Goal: Task Accomplishment & Management: Manage account settings

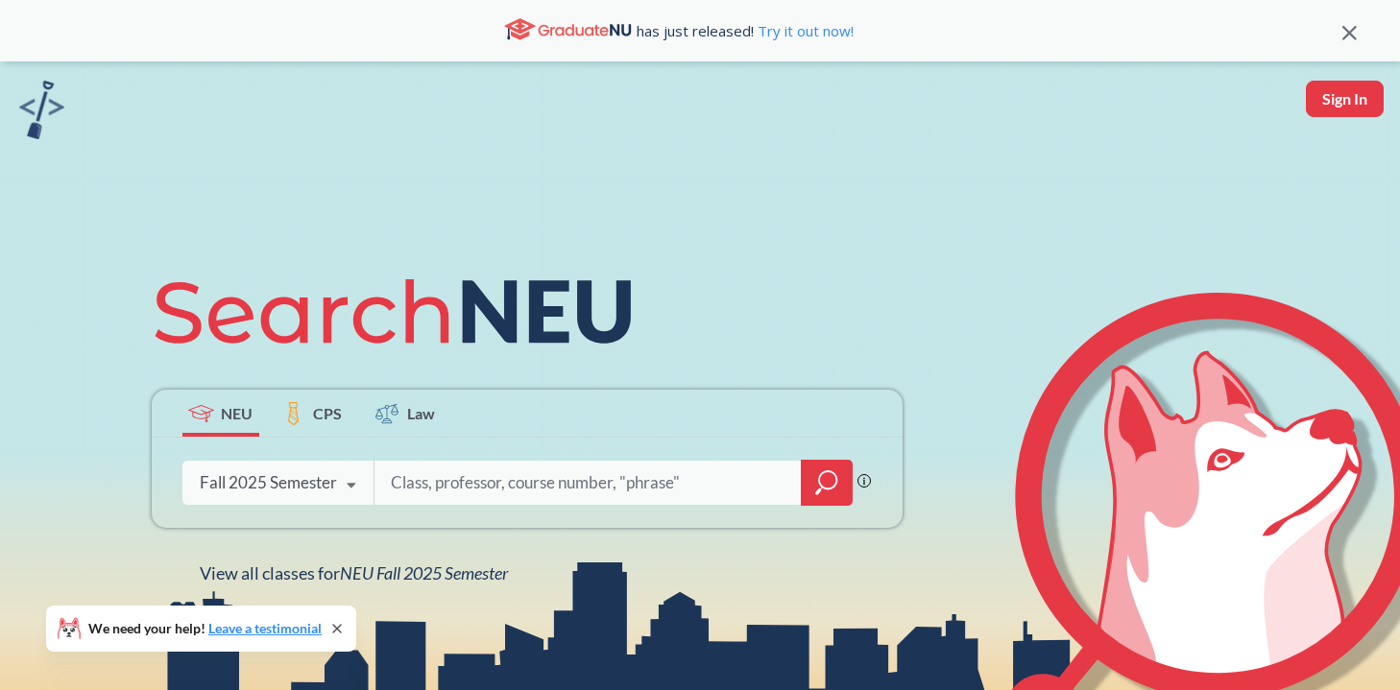
click at [1336, 102] on button "Sign In" at bounding box center [1345, 99] width 78 height 36
select select "US"
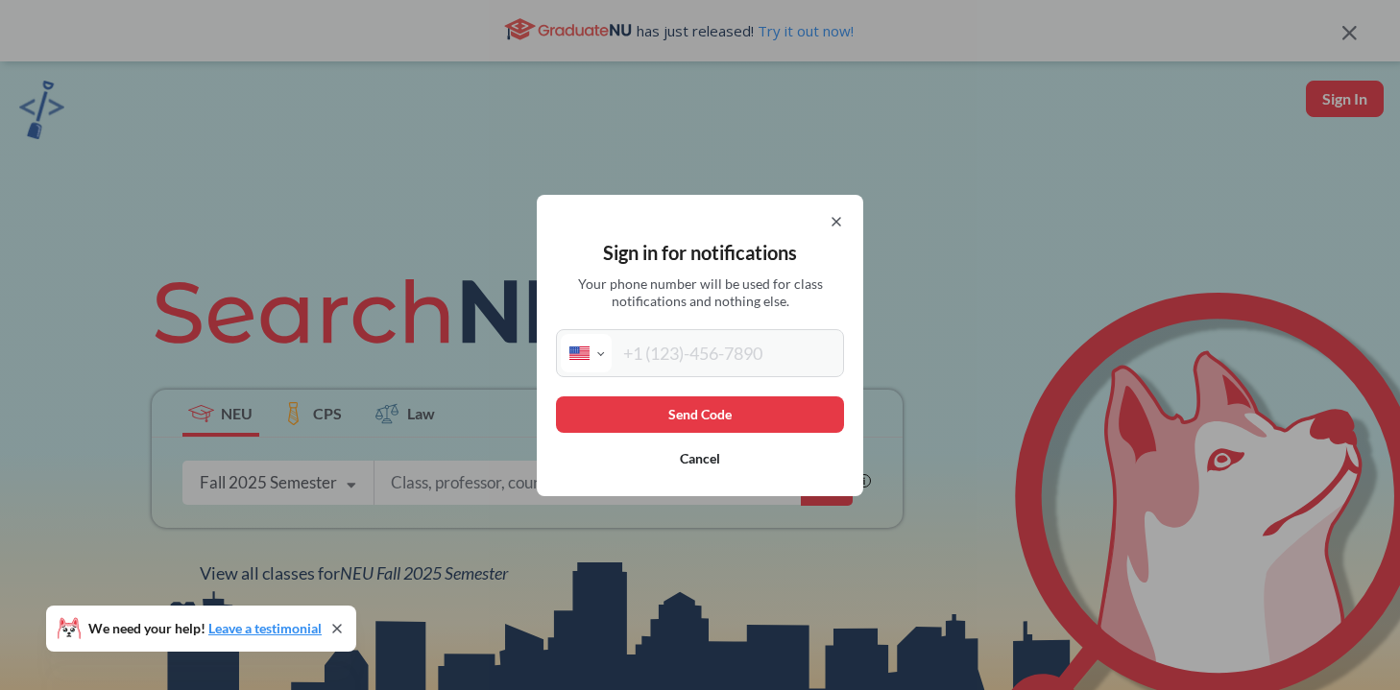
click at [714, 366] on input "tel" at bounding box center [726, 353] width 228 height 38
type input "[PHONE_NUMBER]"
click at [780, 420] on button "Send Code" at bounding box center [700, 415] width 288 height 36
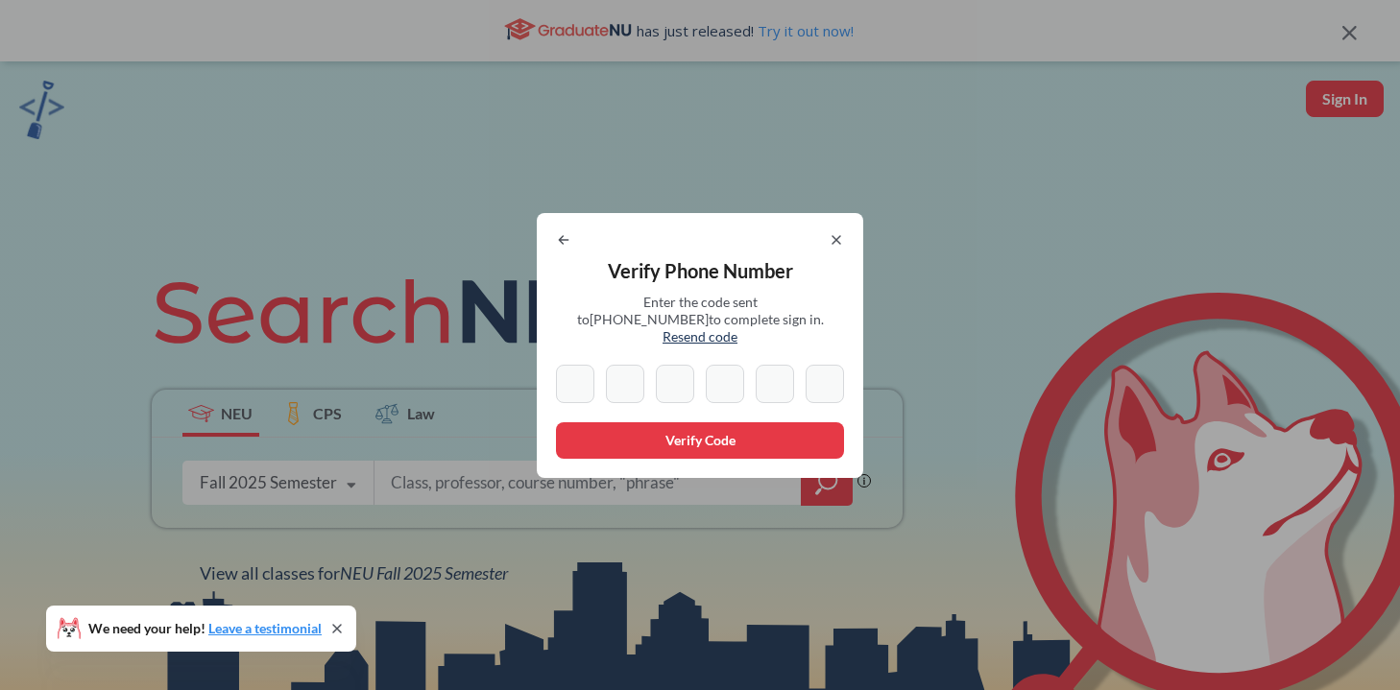
type input "0"
type input "9"
type input "4"
type input "6"
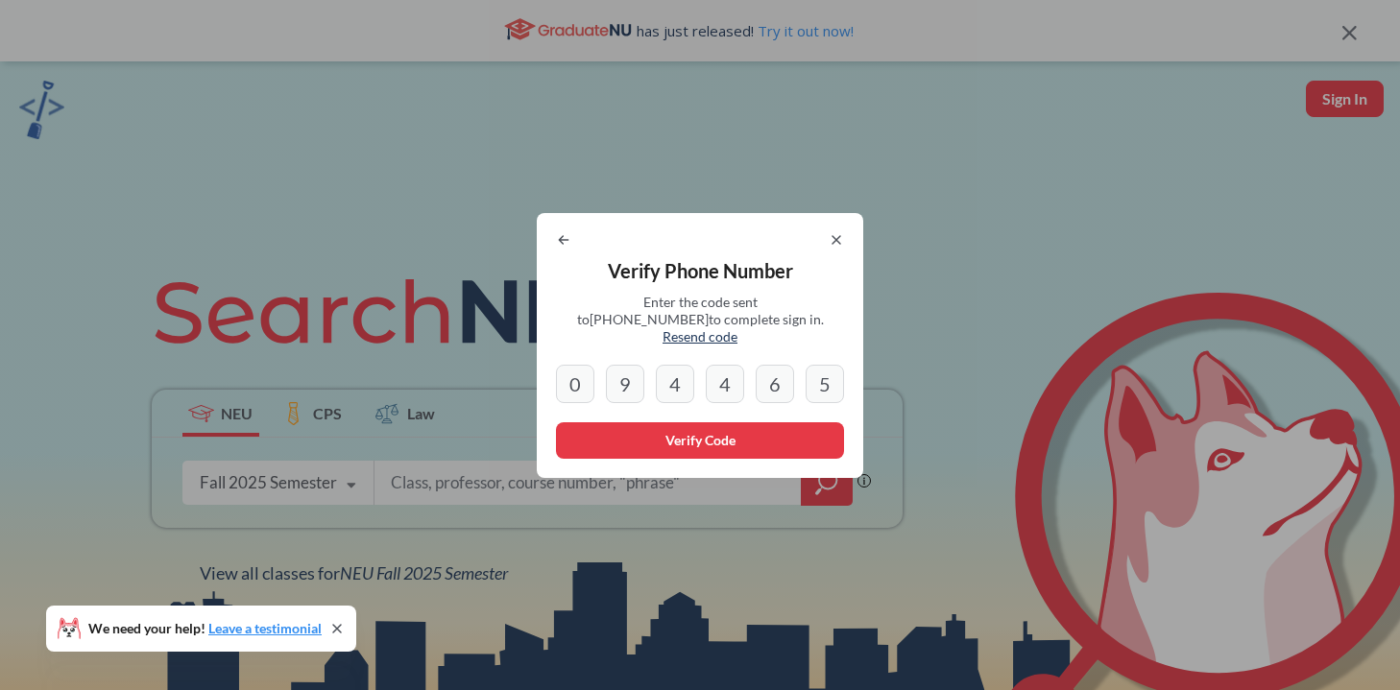
type input "5"
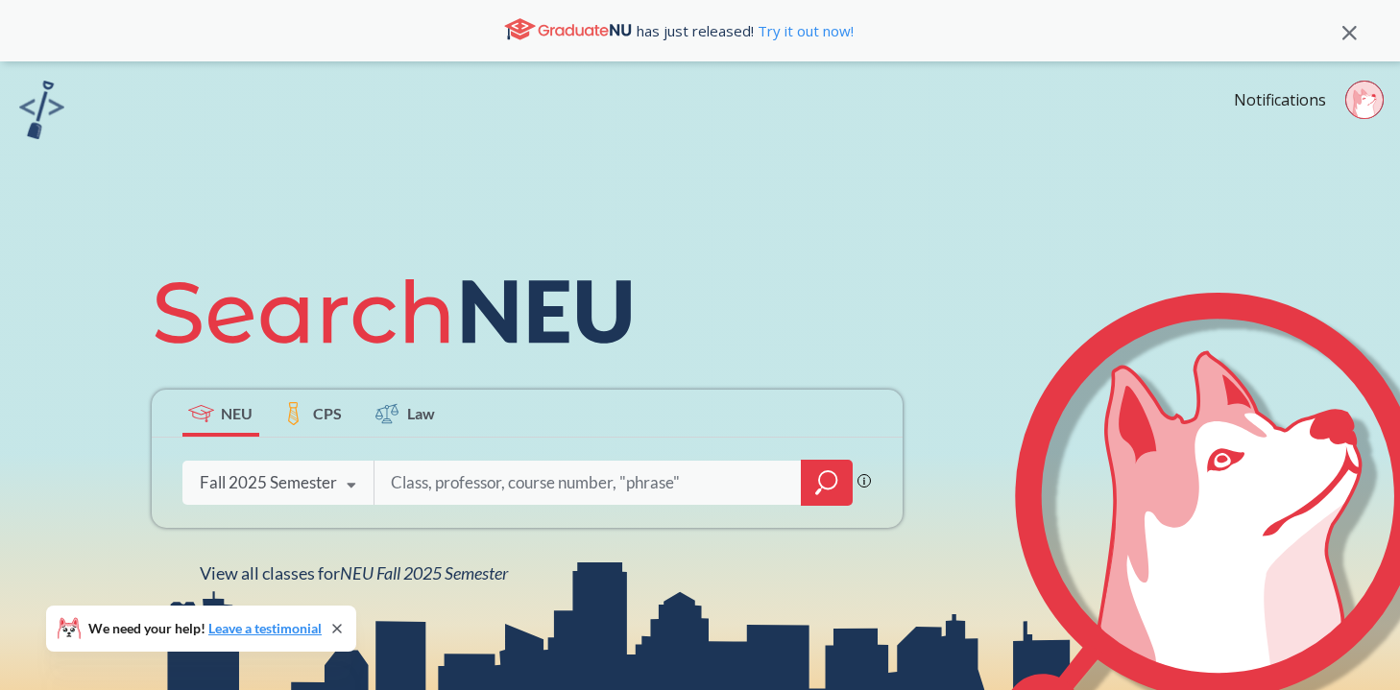
click at [433, 484] on input "search" at bounding box center [589, 483] width 400 height 40
type input "acct 2301"
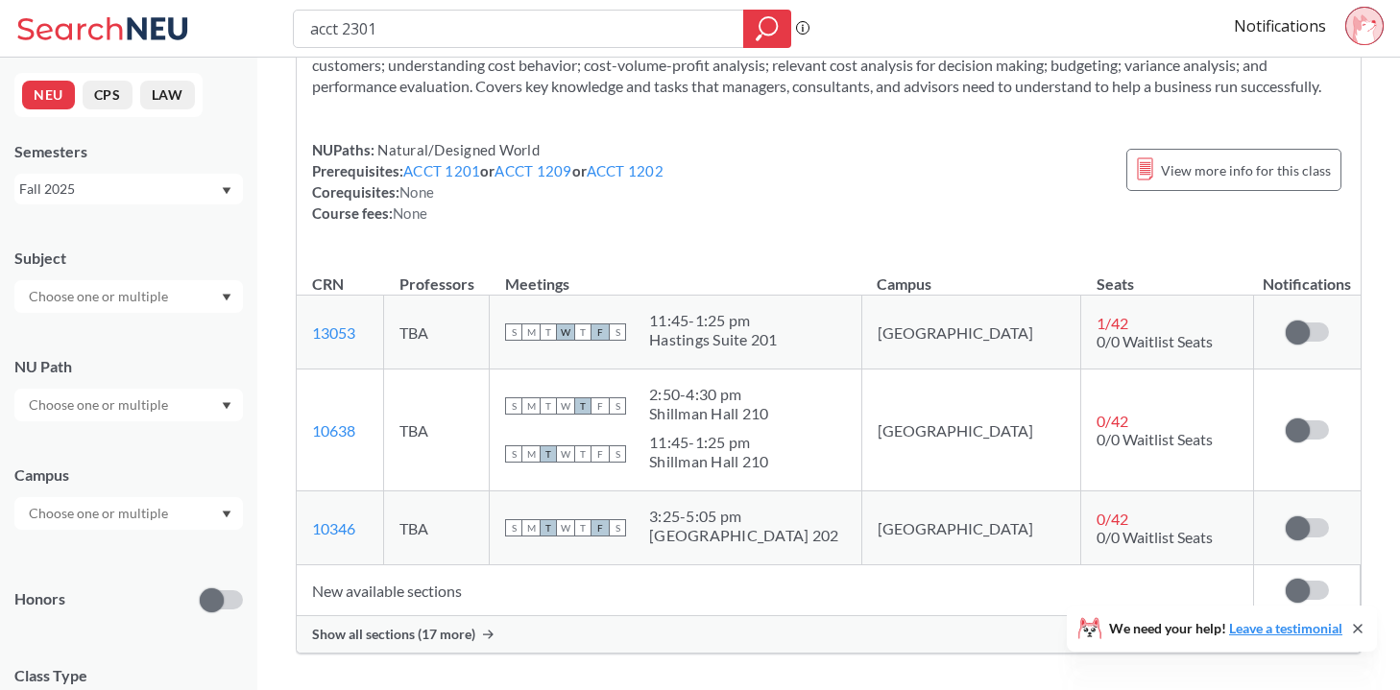
scroll to position [143, 0]
click at [1303, 333] on span at bounding box center [1298, 334] width 24 height 24
click at [1286, 324] on input "checkbox" at bounding box center [1286, 324] width 0 height 0
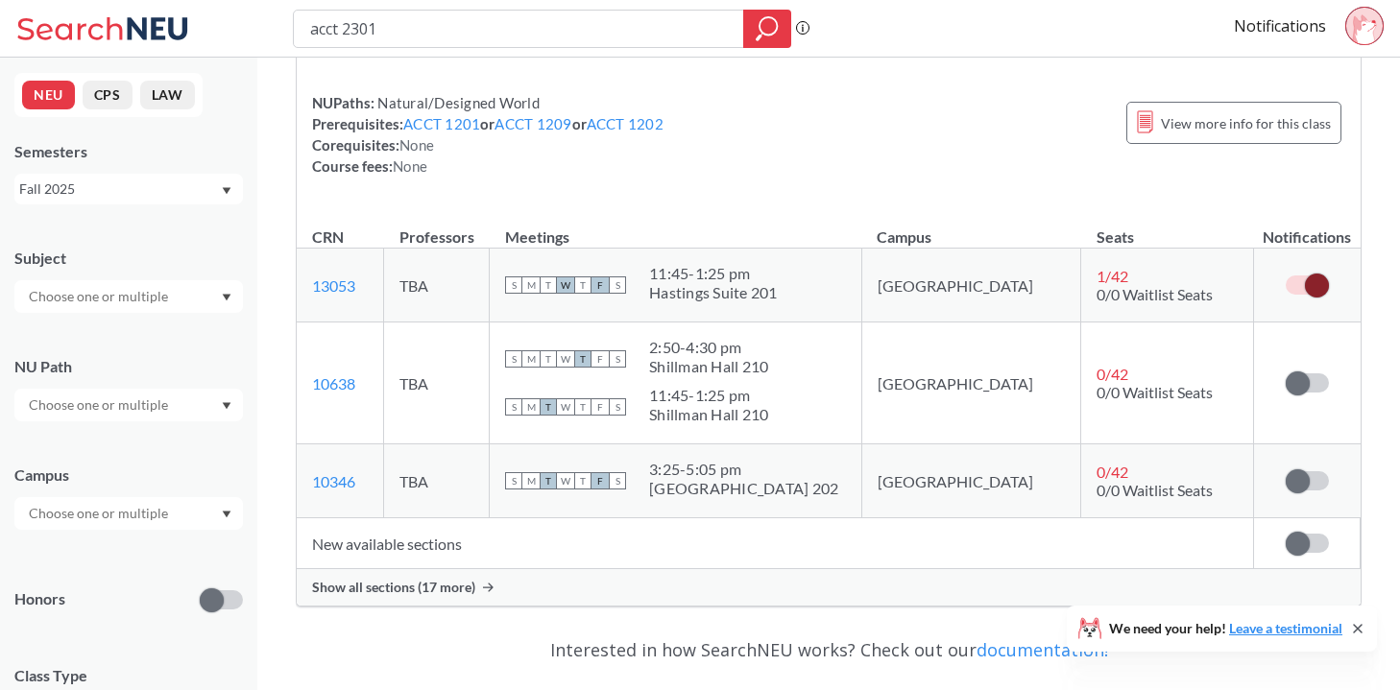
scroll to position [193, 0]
click at [1317, 380] on label at bounding box center [1307, 381] width 43 height 19
click at [1286, 372] on input "checkbox" at bounding box center [1286, 372] width 0 height 0
click at [1321, 481] on label at bounding box center [1307, 479] width 43 height 19
click at [1286, 470] on input "checkbox" at bounding box center [1286, 470] width 0 height 0
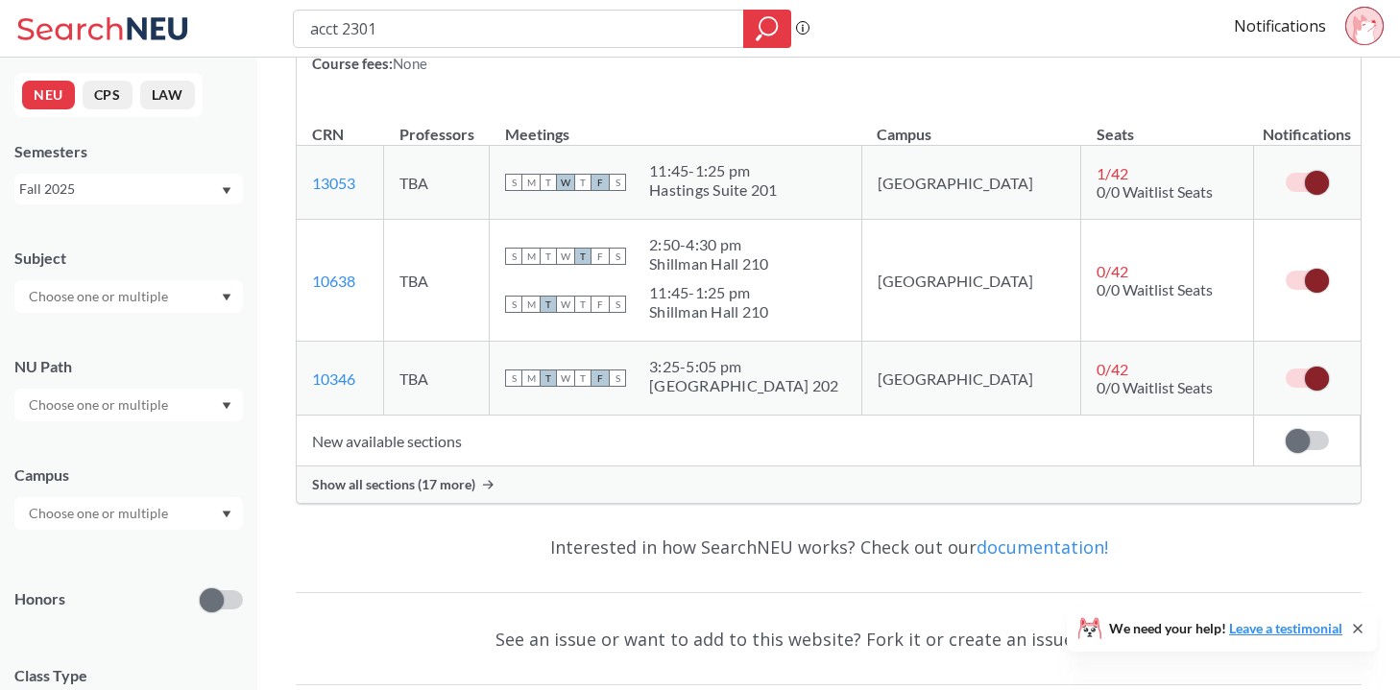
scroll to position [296, 0]
click at [468, 479] on span "Show all sections (17 more)" at bounding box center [393, 482] width 163 height 17
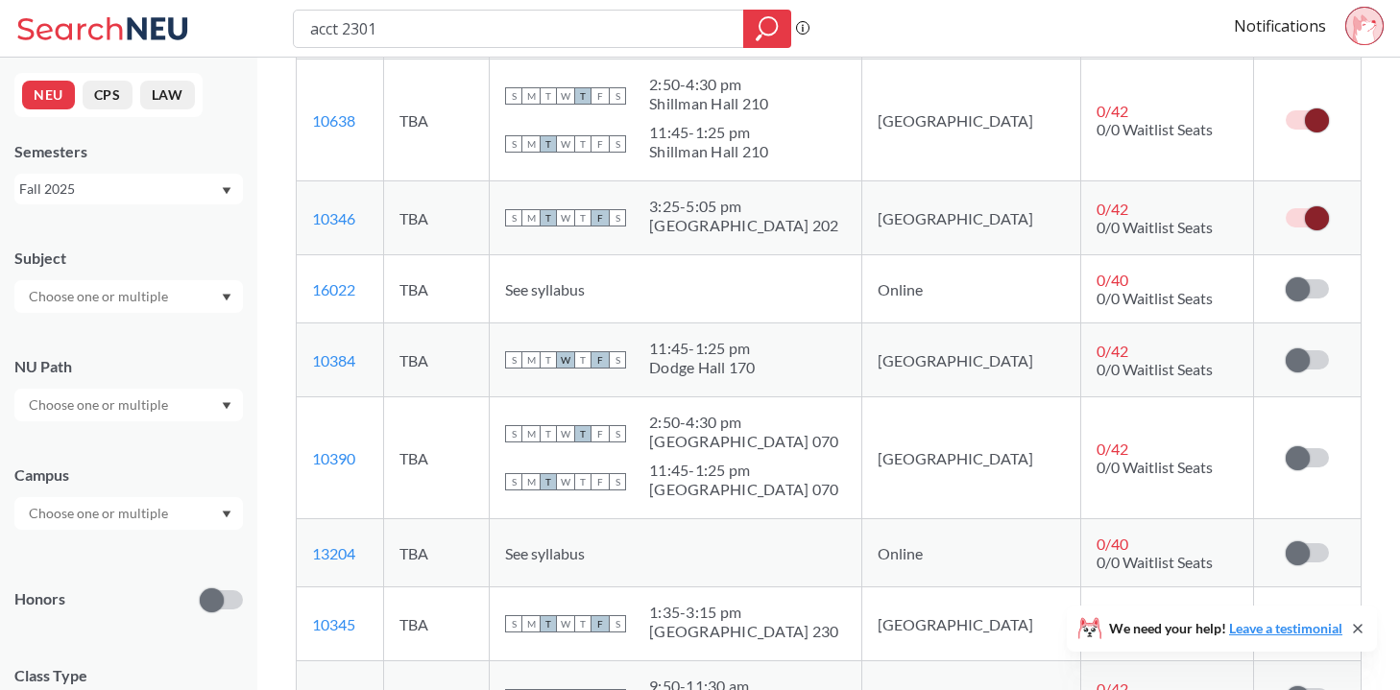
scroll to position [455, 0]
click at [1311, 359] on label at bounding box center [1307, 359] width 43 height 19
click at [1286, 350] on input "checkbox" at bounding box center [1286, 350] width 0 height 0
click at [1307, 458] on span at bounding box center [1298, 458] width 24 height 24
click at [1286, 448] on input "checkbox" at bounding box center [1286, 448] width 0 height 0
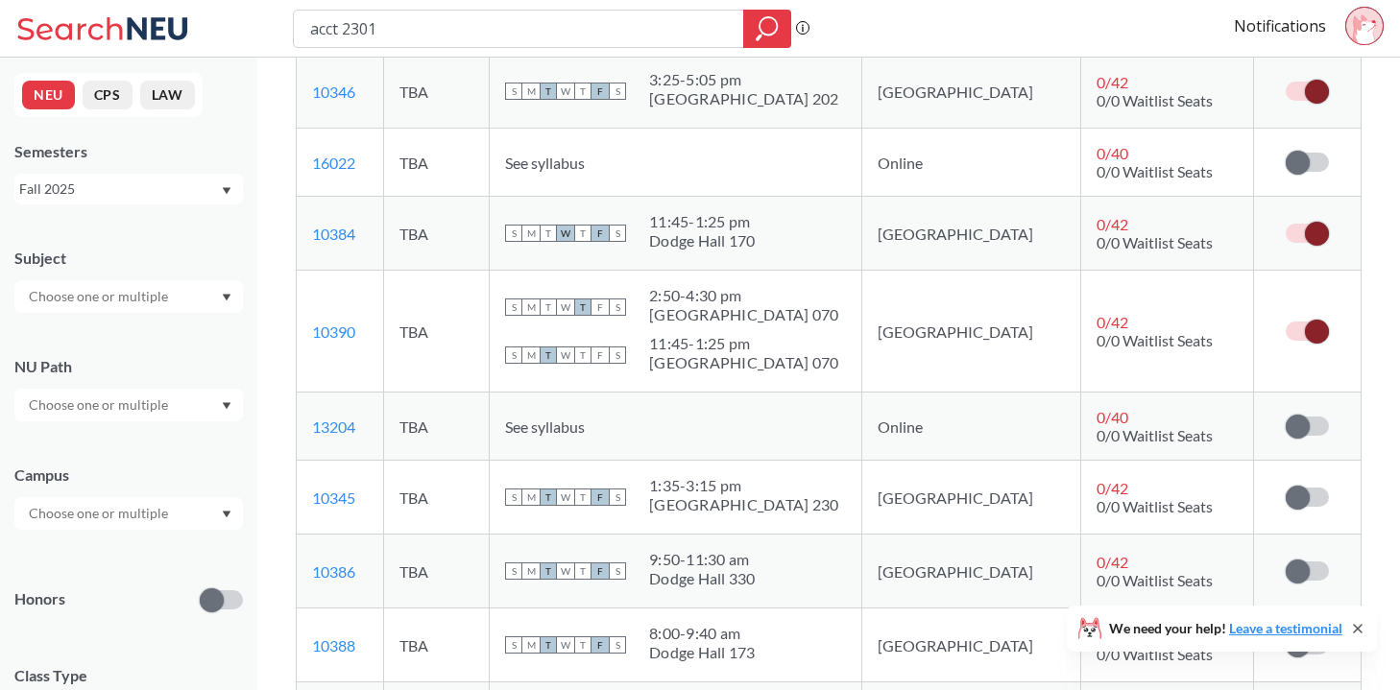
scroll to position [583, 0]
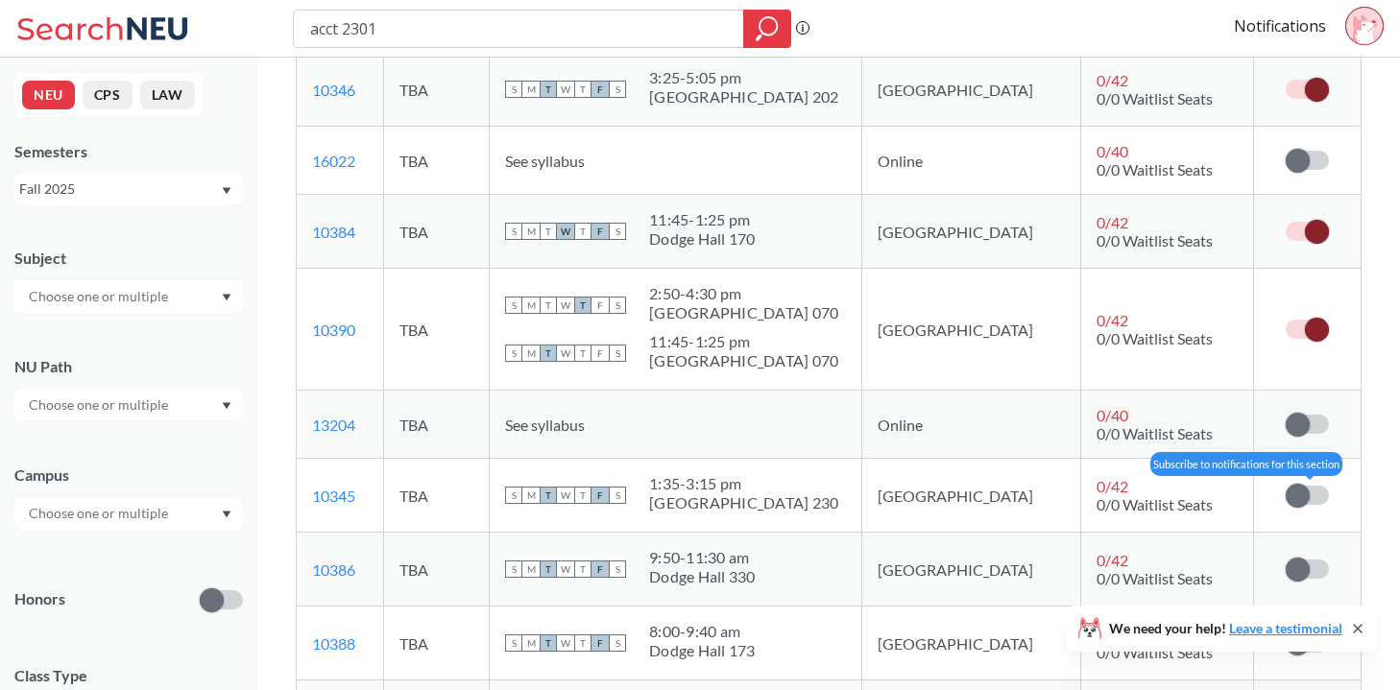
click at [1315, 495] on label at bounding box center [1307, 495] width 43 height 19
click at [1286, 486] on input "checkbox" at bounding box center [1286, 486] width 0 height 0
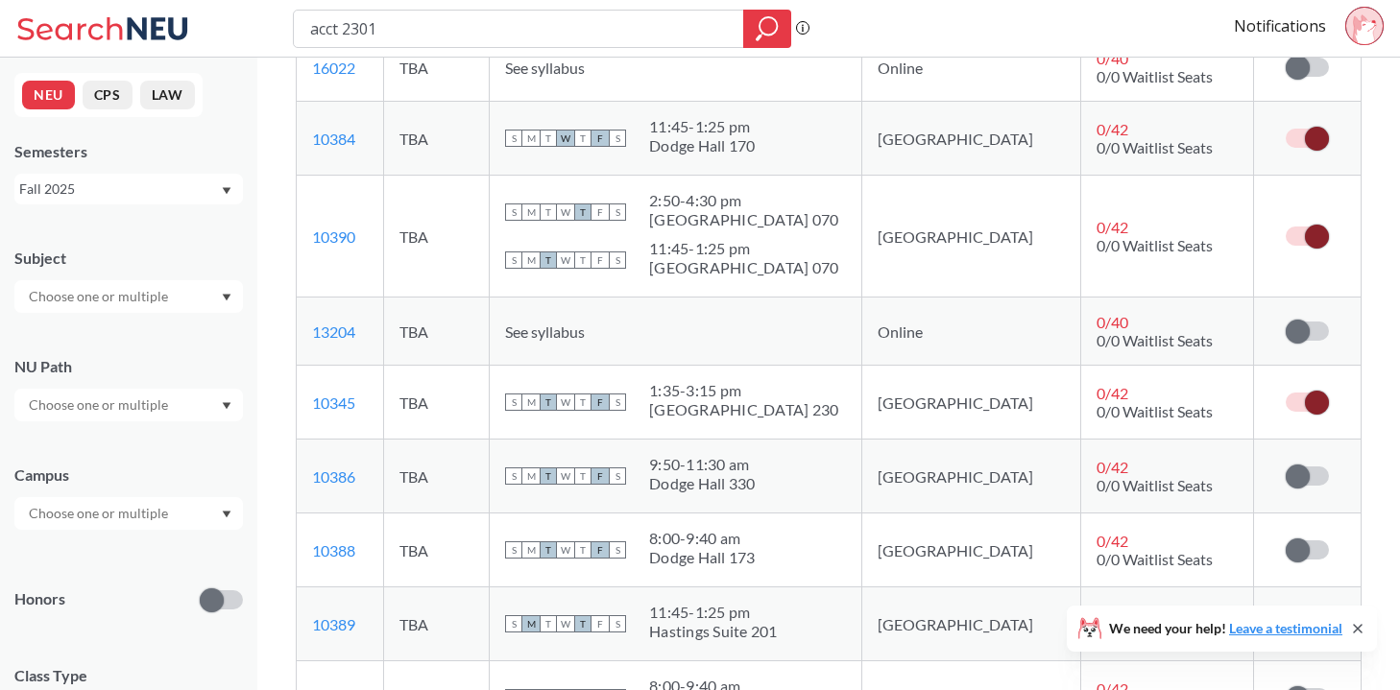
scroll to position [771, 0]
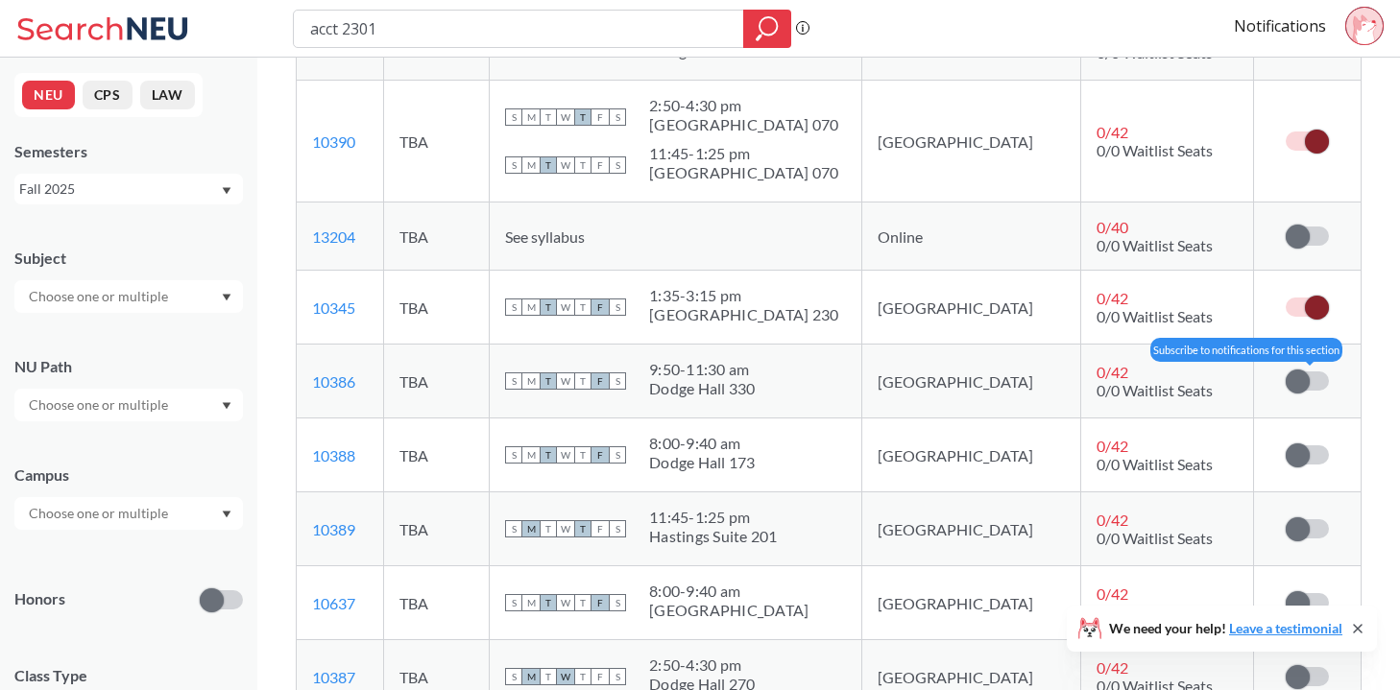
click at [1324, 379] on label at bounding box center [1307, 381] width 43 height 19
click at [1286, 372] on input "checkbox" at bounding box center [1286, 372] width 0 height 0
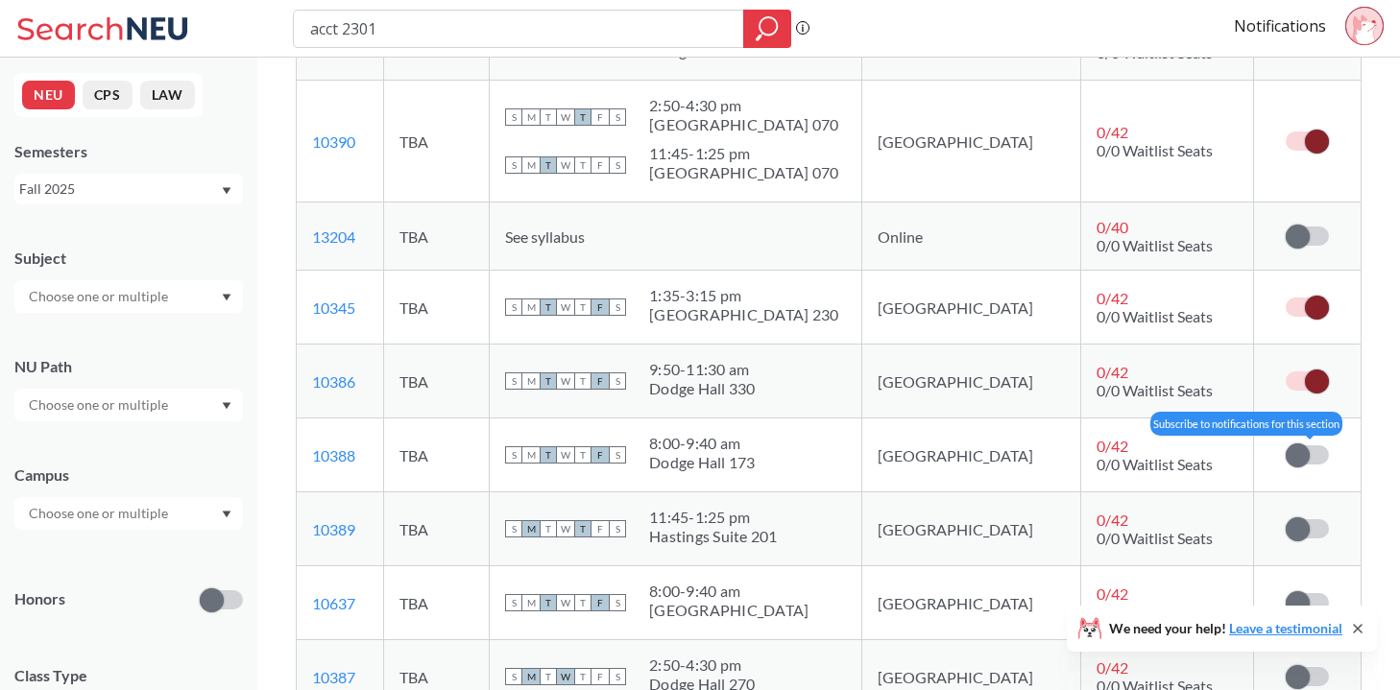
click at [1316, 451] on label at bounding box center [1307, 455] width 43 height 19
click at [1286, 446] on input "checkbox" at bounding box center [1286, 446] width 0 height 0
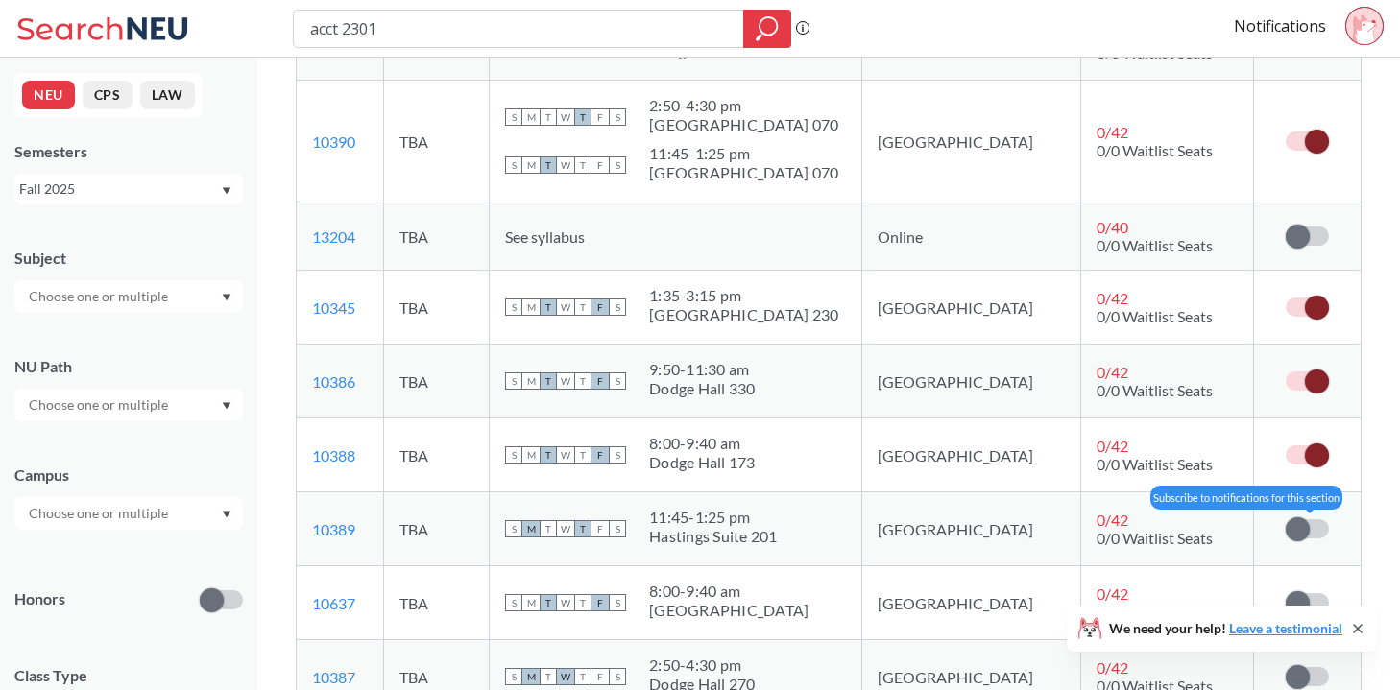
click at [1309, 533] on label at bounding box center [1307, 529] width 43 height 19
click at [1286, 520] on input "checkbox" at bounding box center [1286, 520] width 0 height 0
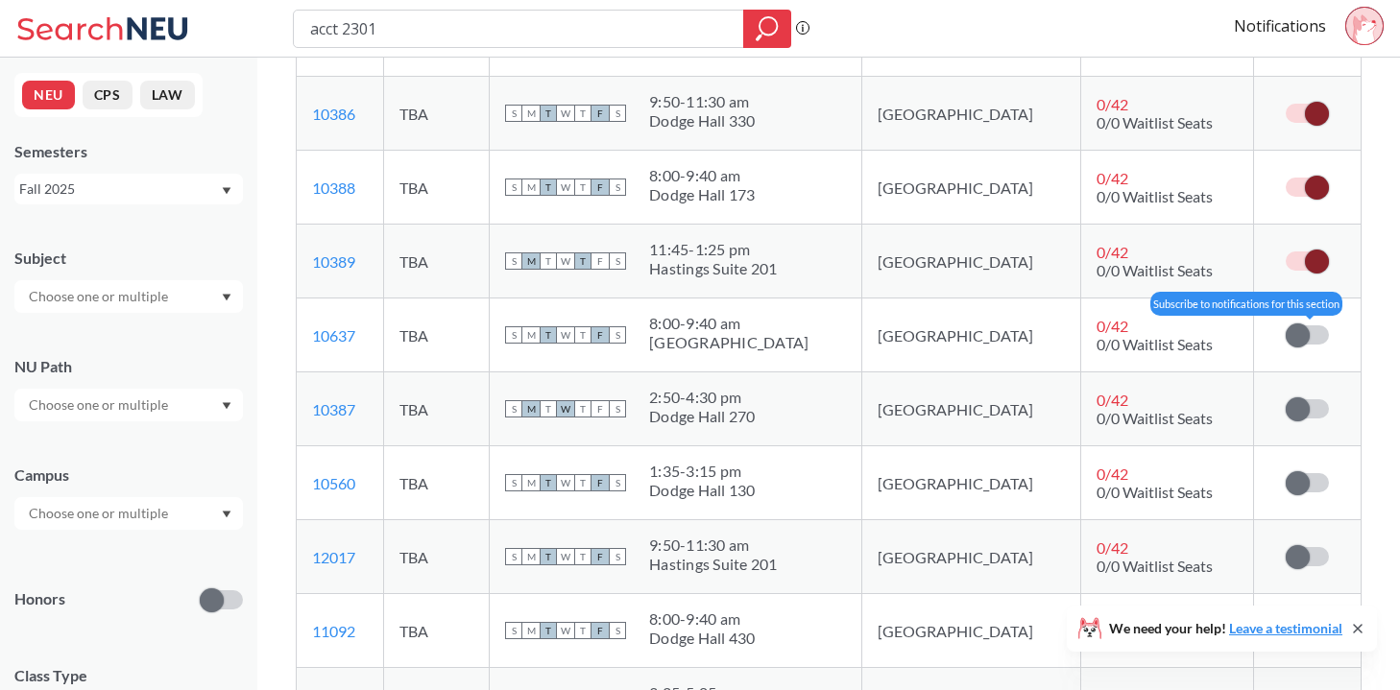
click at [1299, 330] on span at bounding box center [1298, 336] width 24 height 24
click at [1286, 326] on input "checkbox" at bounding box center [1286, 326] width 0 height 0
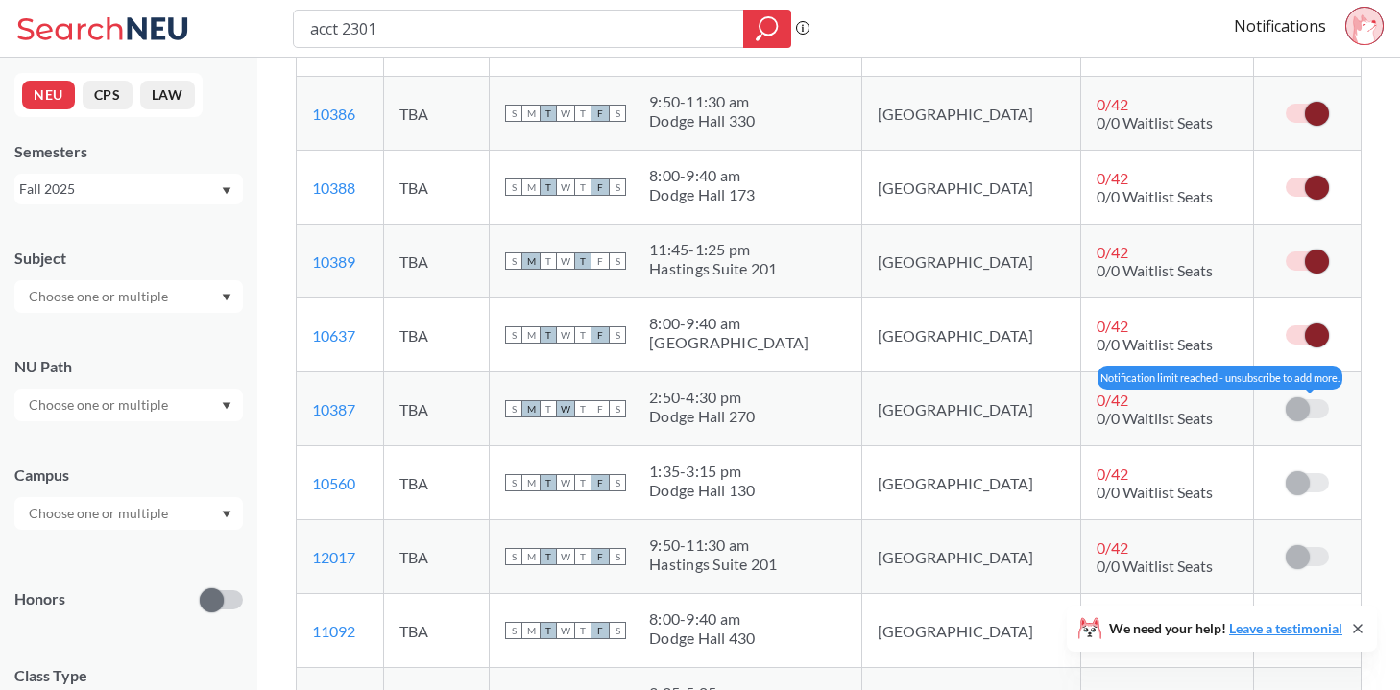
click at [1316, 418] on label at bounding box center [1307, 409] width 43 height 19
click at [1307, 467] on td "Notification limit reached - unsubscribe to add more." at bounding box center [1307, 484] width 107 height 74
click at [1307, 409] on span at bounding box center [1298, 410] width 24 height 24
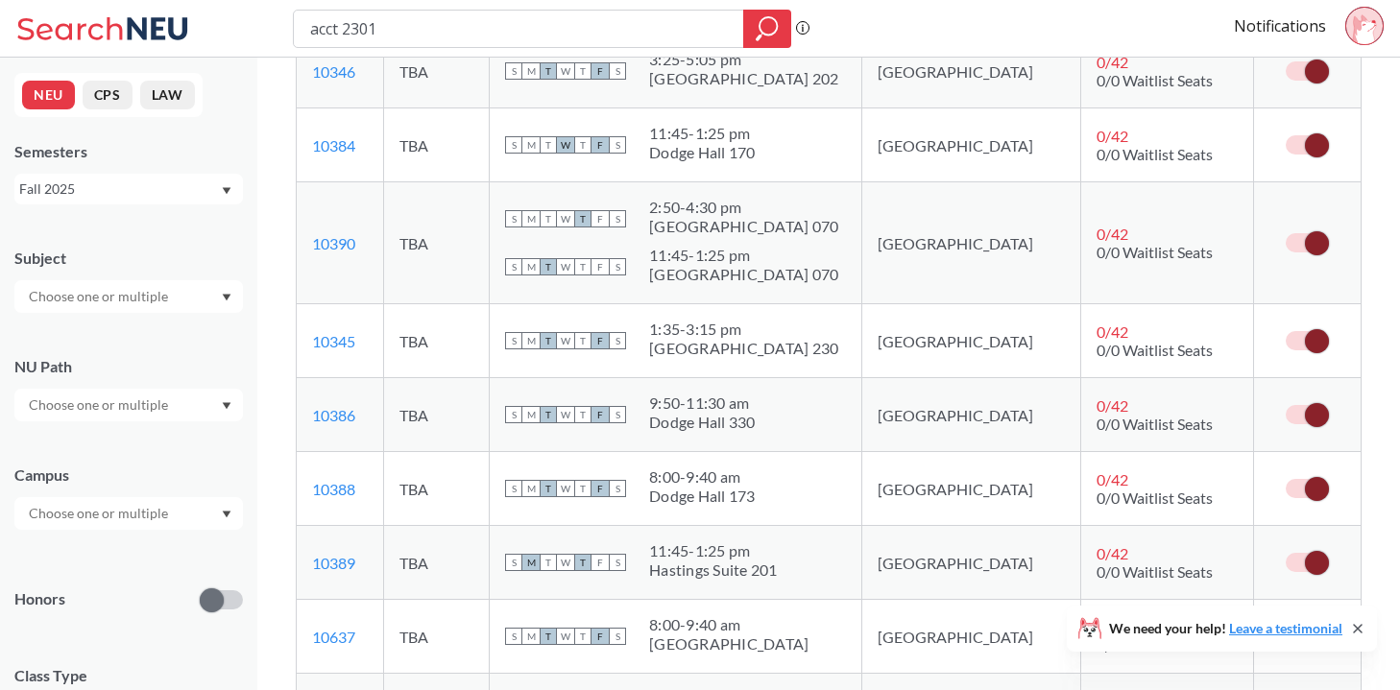
scroll to position [552, 0]
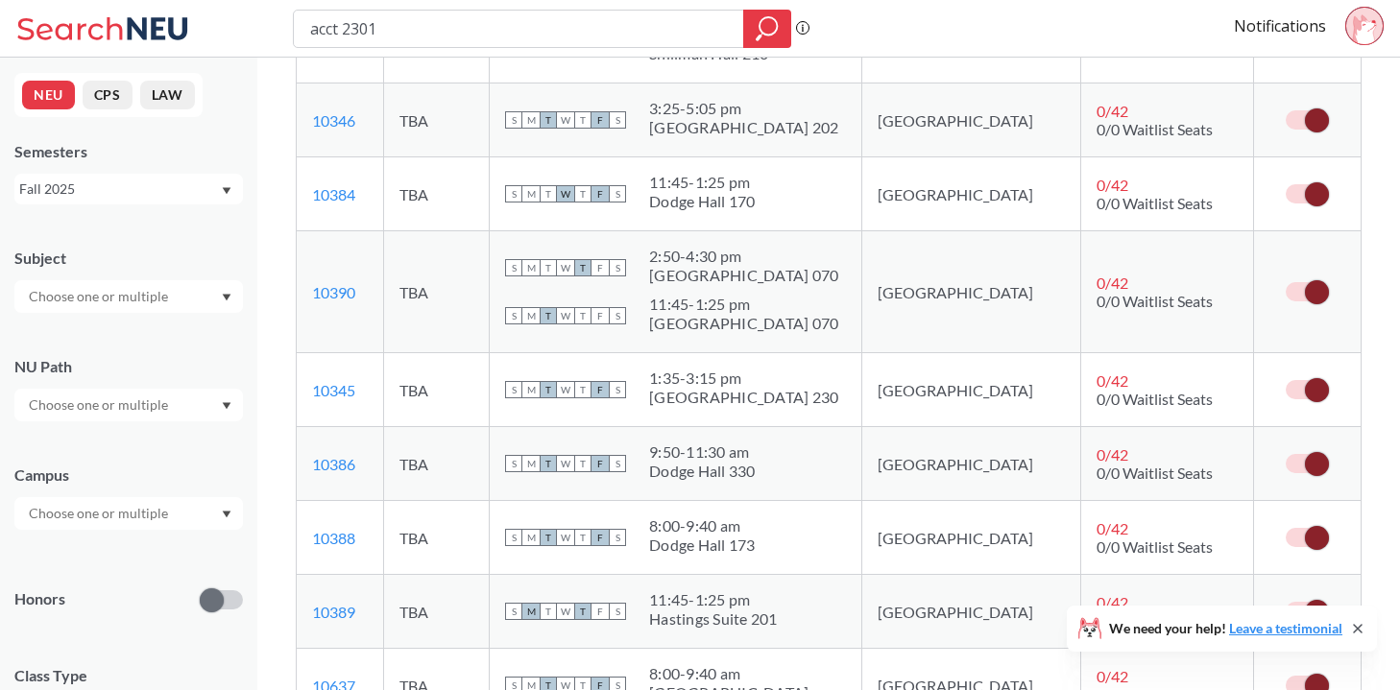
click at [1316, 389] on span at bounding box center [1317, 390] width 24 height 24
click at [1286, 380] on input "checkbox" at bounding box center [1286, 380] width 0 height 0
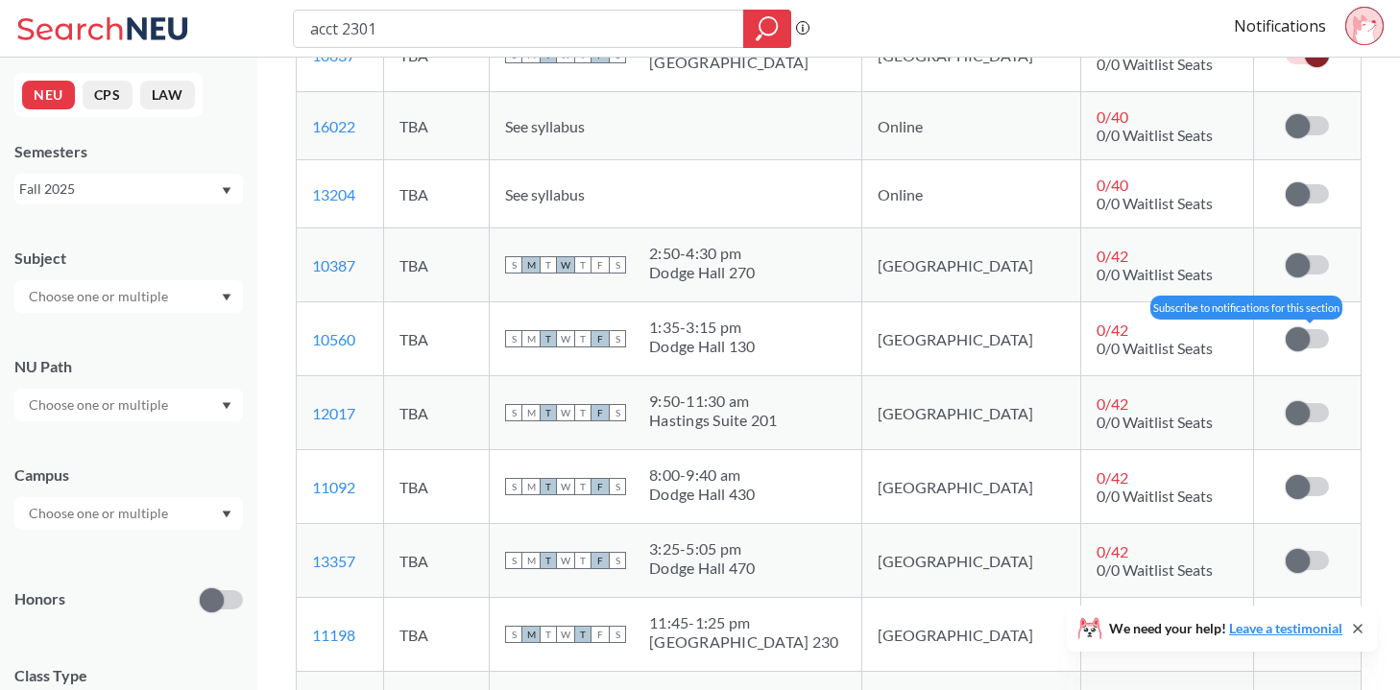
scroll to position [1192, 0]
